Goal: Information Seeking & Learning: Learn about a topic

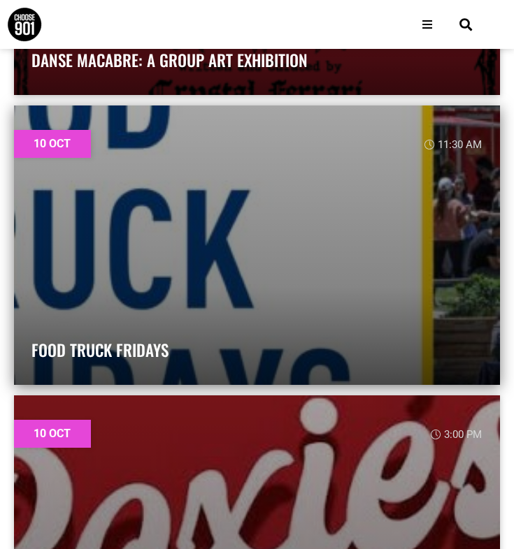
scroll to position [4547, 0]
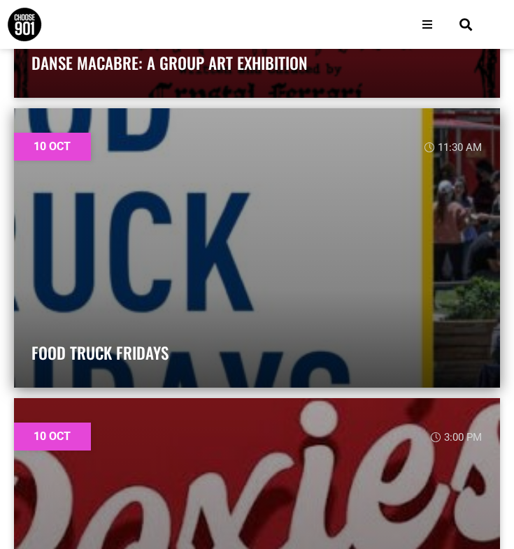
click at [233, 264] on link at bounding box center [257, 247] width 486 height 279
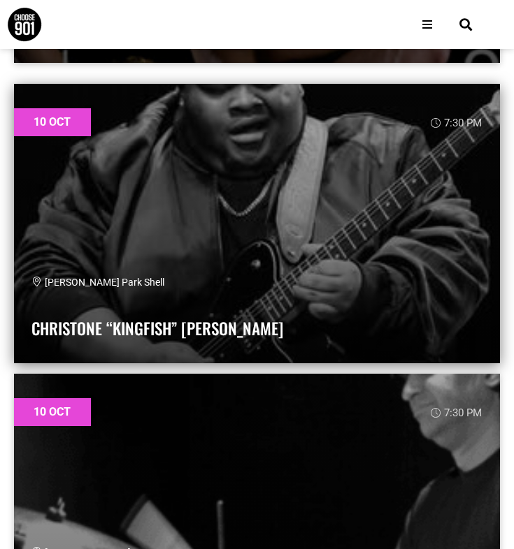
scroll to position [7508, 0]
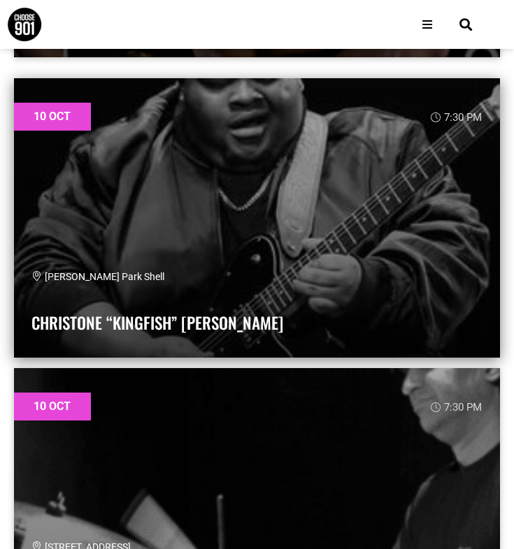
click at [259, 212] on link at bounding box center [257, 217] width 486 height 279
click at [209, 226] on link at bounding box center [257, 217] width 486 height 279
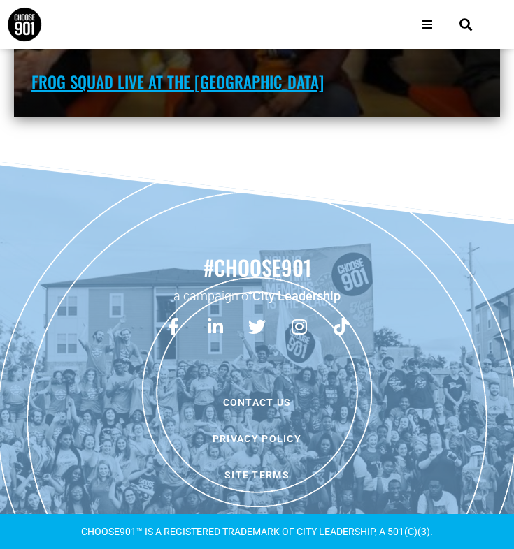
scroll to position [144076, 0]
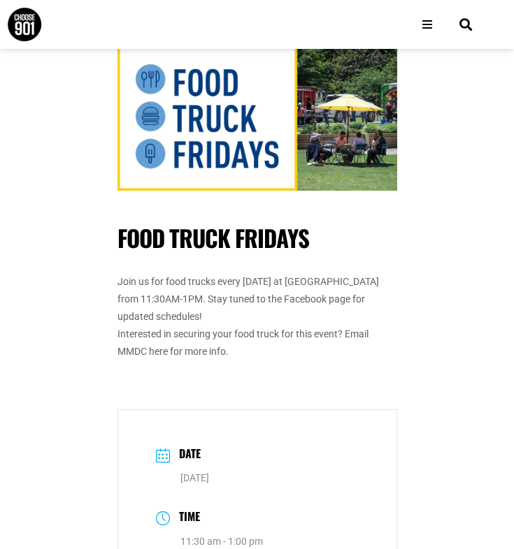
scroll to position [26, 0]
